Goal: Transaction & Acquisition: Purchase product/service

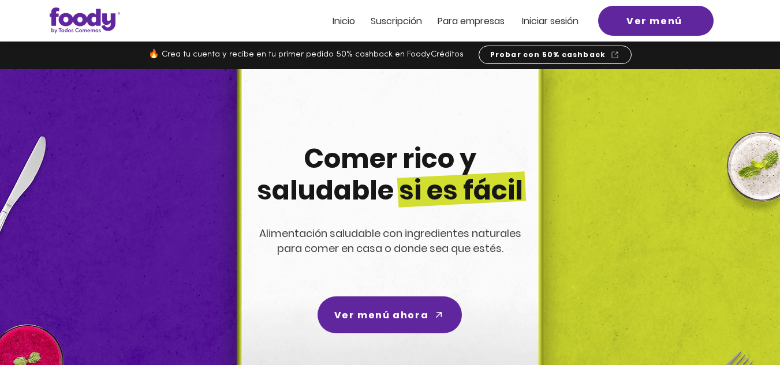
click at [545, 21] on span "Iniciar sesión" at bounding box center [550, 20] width 57 height 13
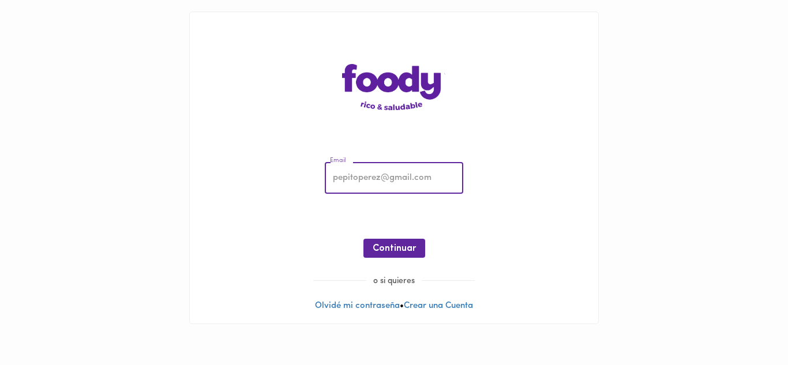
click at [391, 181] on input "email" at bounding box center [394, 179] width 138 height 32
type input "tatianasilvabarrera@gmail.com"
click at [389, 249] on span "Continuar" at bounding box center [394, 248] width 43 height 11
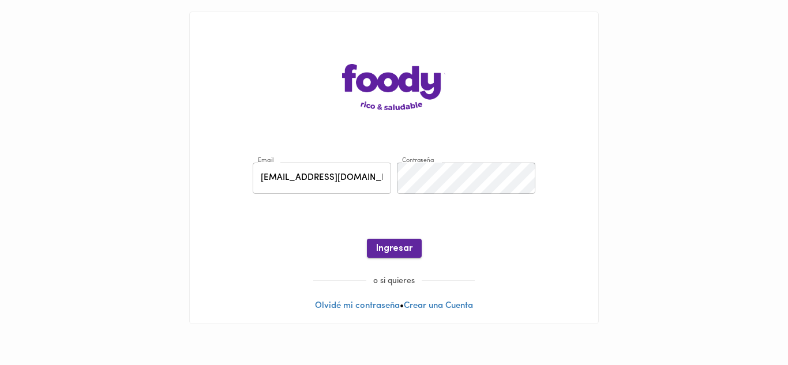
click at [391, 248] on span "Ingresar" at bounding box center [394, 248] width 36 height 11
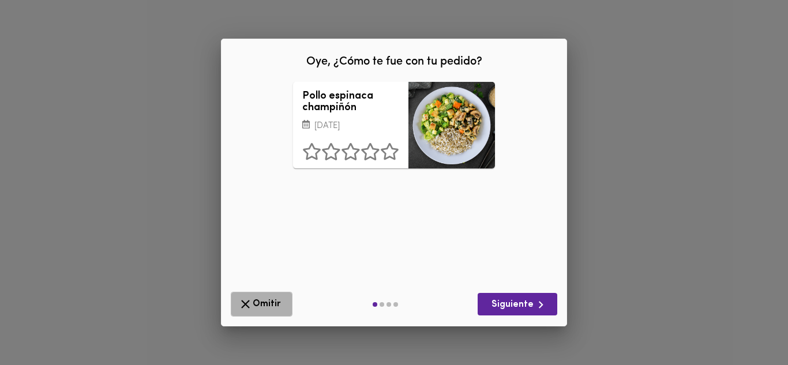
click at [261, 303] on span "Omitir" at bounding box center [261, 304] width 47 height 14
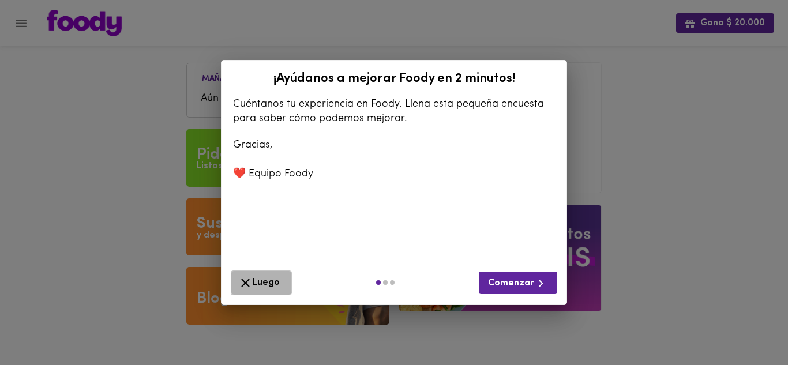
click at [259, 283] on span "Luego" at bounding box center [261, 283] width 46 height 14
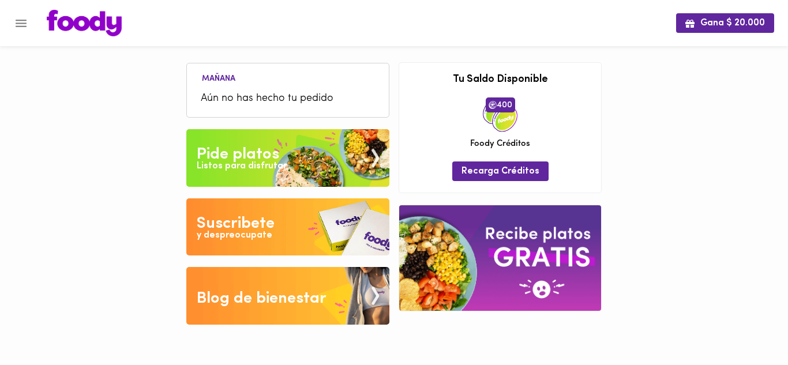
click at [257, 99] on span "Aún no has hecho tu pedido" at bounding box center [288, 99] width 174 height 16
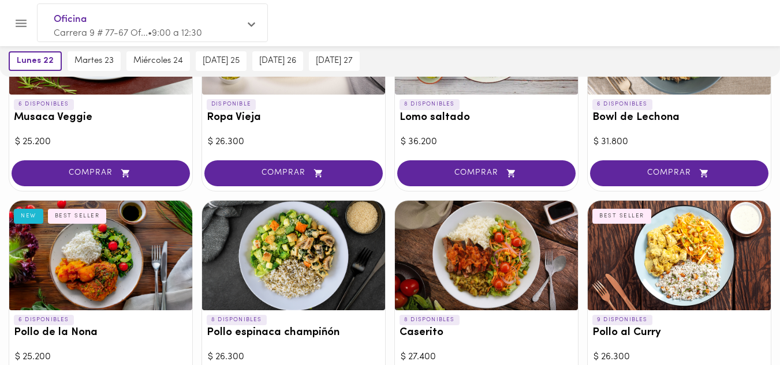
scroll to position [231, 0]
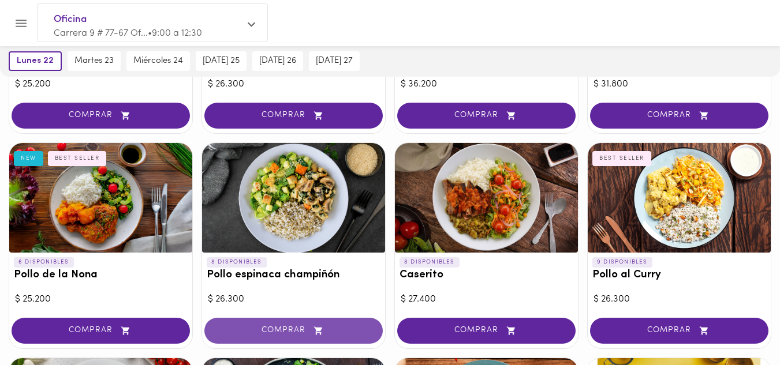
click at [294, 326] on span "COMPRAR" at bounding box center [293, 331] width 149 height 10
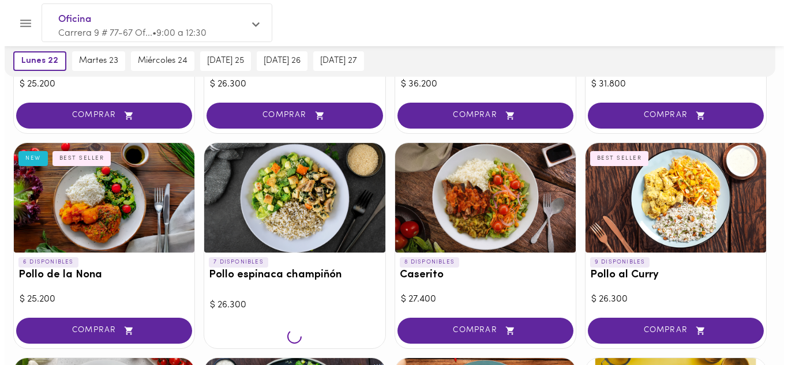
scroll to position [231, 0]
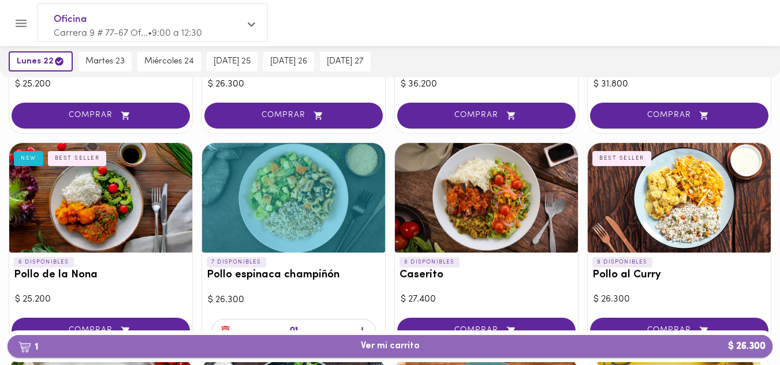
click at [392, 343] on span "1 Ver mi carrito $ 26.300" at bounding box center [390, 346] width 59 height 11
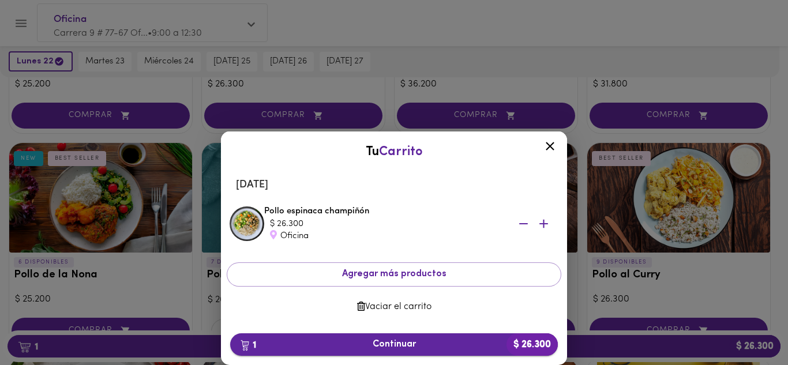
click at [431, 343] on span "1 Continuar $ 26.300" at bounding box center [393, 344] width 309 height 11
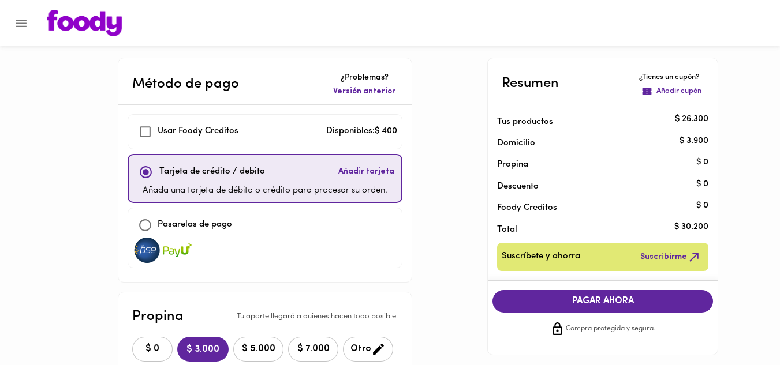
checkbox input "true"
click at [148, 224] on input "checkbox" at bounding box center [145, 225] width 25 height 25
checkbox input "true"
checkbox input "false"
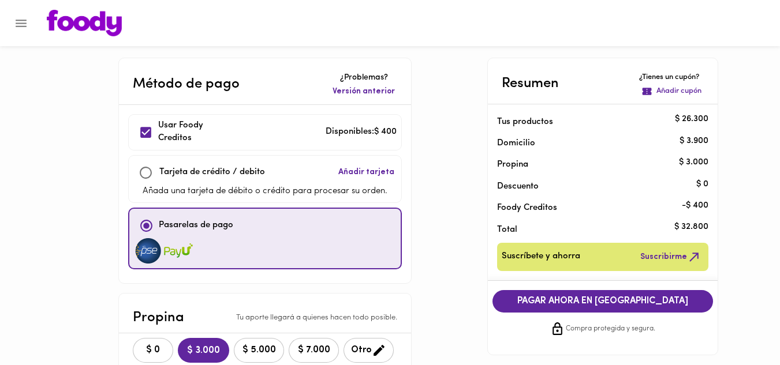
scroll to position [58, 0]
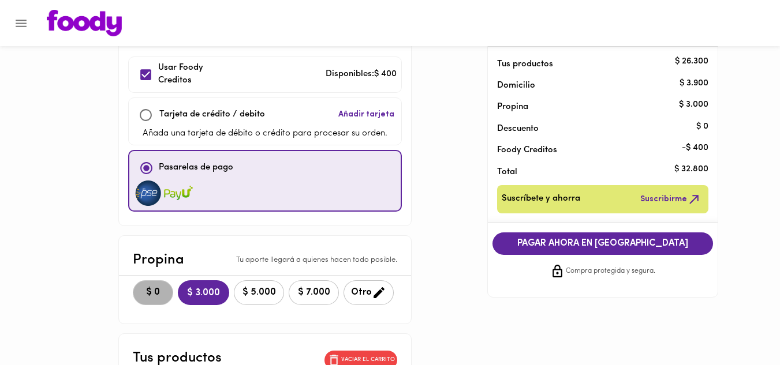
click at [152, 288] on span "$ 0" at bounding box center [152, 292] width 25 height 11
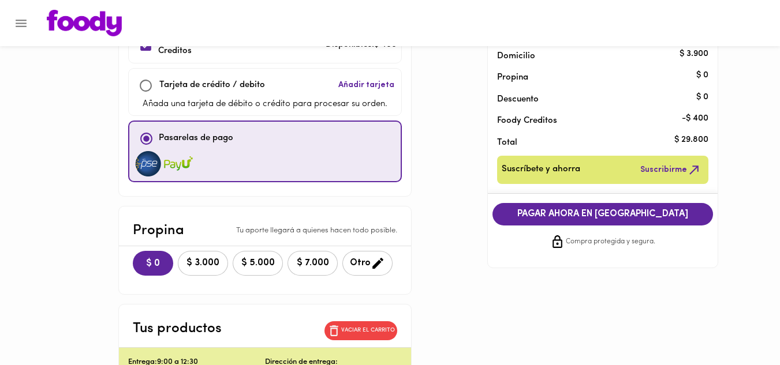
scroll to position [0, 0]
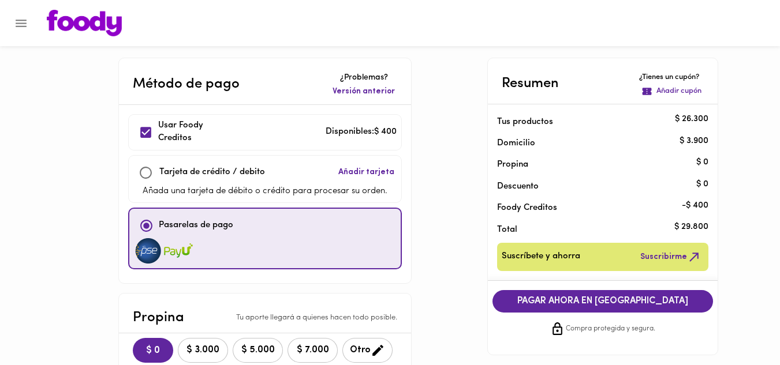
click at [589, 302] on span "PAGAR AHORA EN PASARELA" at bounding box center [602, 301] width 197 height 11
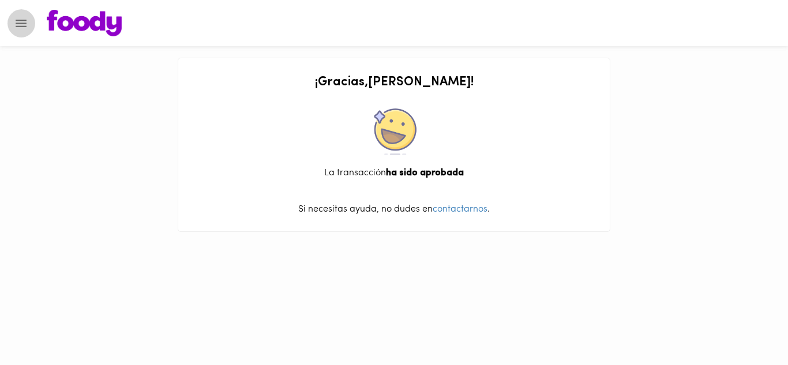
click at [22, 26] on icon "Menu" at bounding box center [21, 24] width 11 height 8
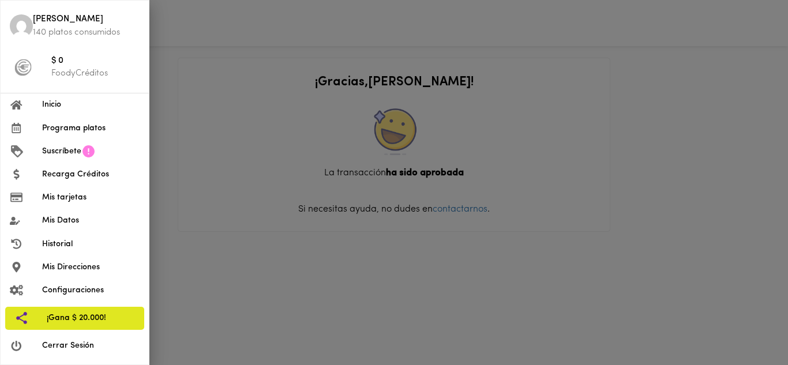
click at [79, 343] on span "Cerrar Sesión" at bounding box center [91, 346] width 98 height 12
